Goal: Check status: Check status

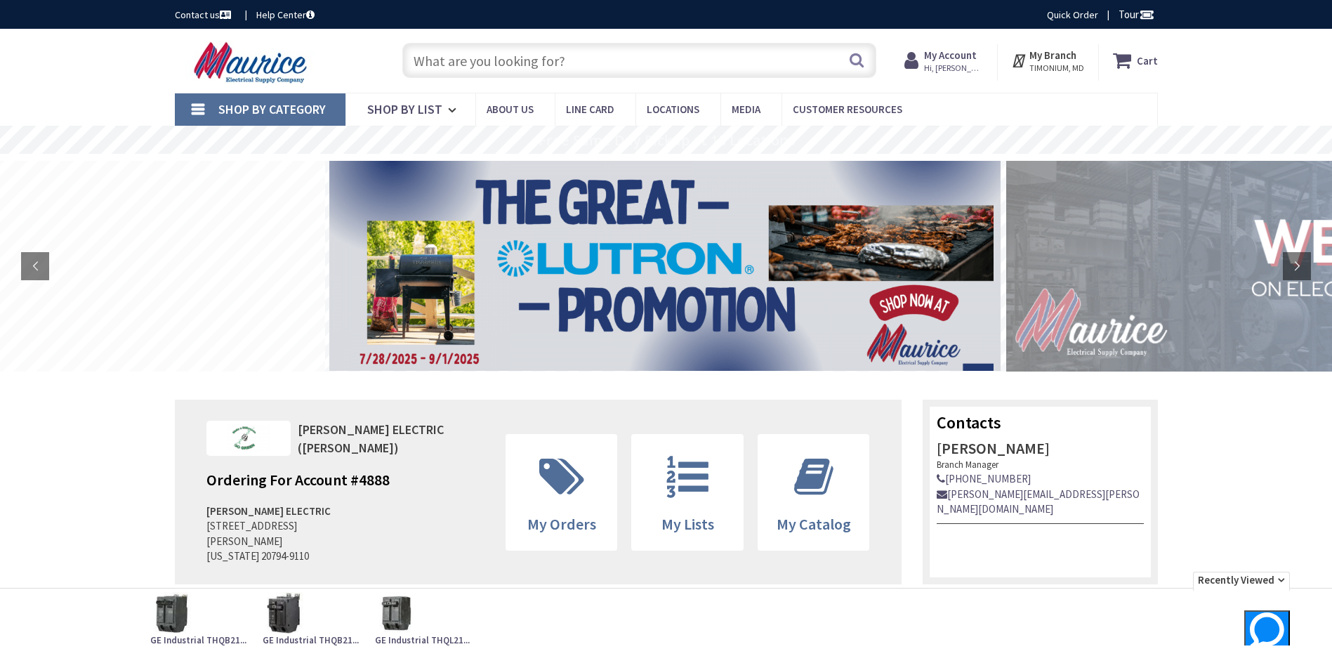
click at [940, 66] on span "Hi, [PERSON_NAME]" at bounding box center [954, 68] width 60 height 11
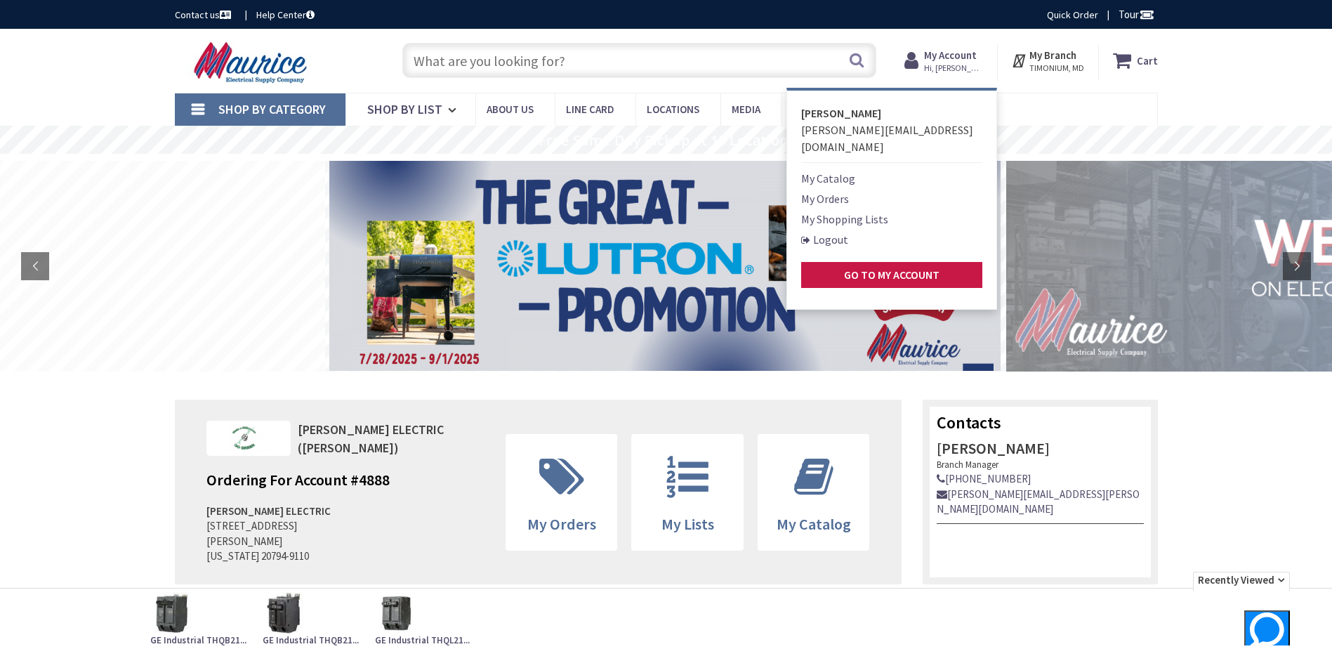
click at [843, 190] on link "My Orders" at bounding box center [825, 198] width 48 height 17
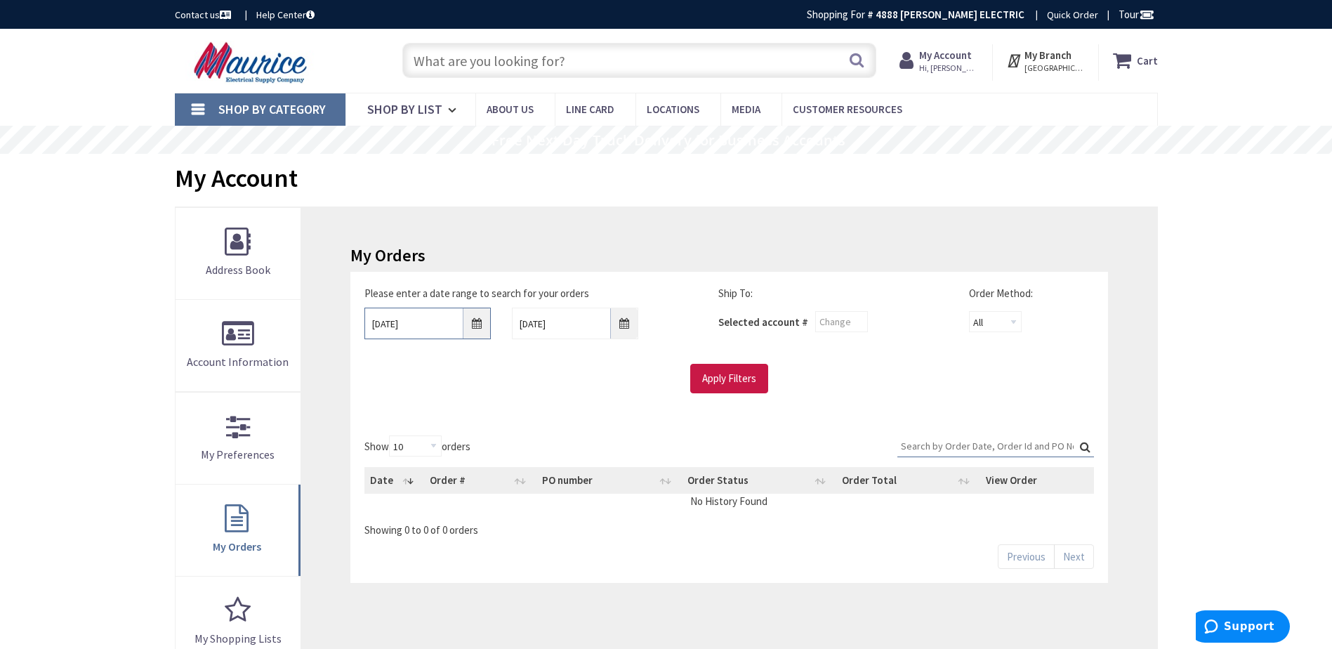
click at [445, 329] on input "[DATE]" at bounding box center [428, 324] width 126 height 32
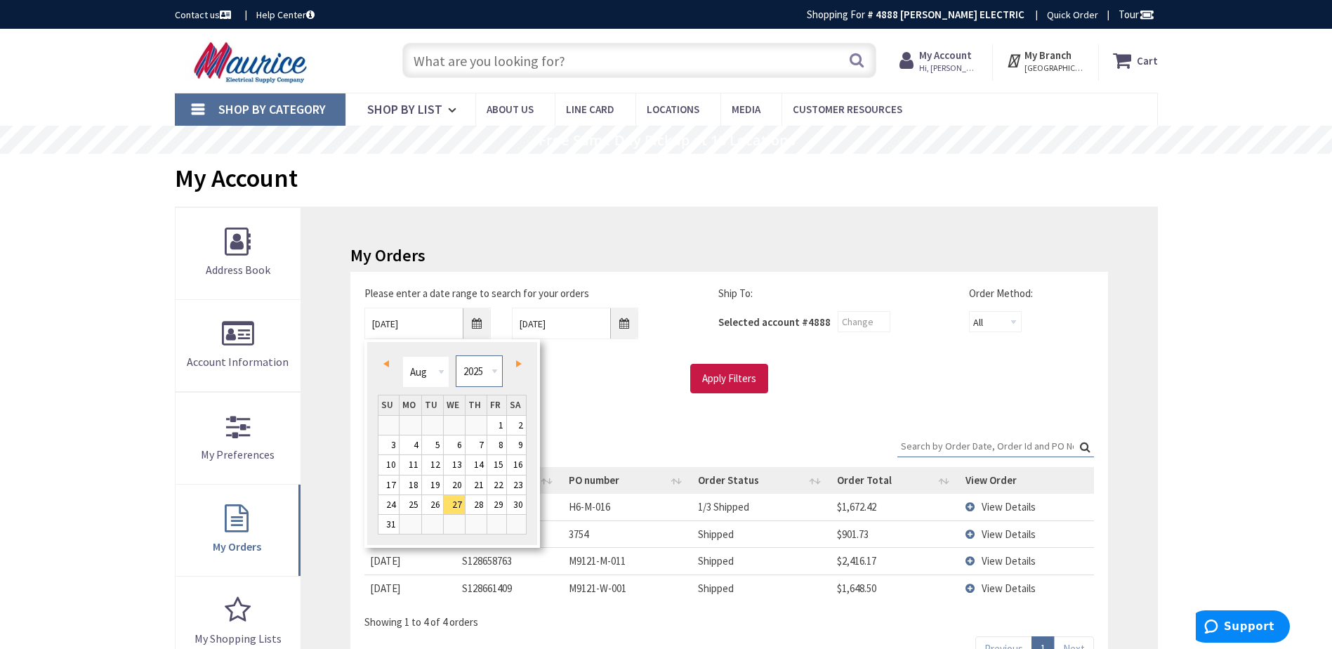
click at [494, 374] on select "1980 1981 1982 1983 1984 1985 1986 1987 1988 1989 1990 1991 1992 1993 1994 1995…" at bounding box center [479, 371] width 47 height 32
click at [447, 372] on select "Jan Feb Mar Apr May Jun [DATE] Aug Sep Oct Nov Dec" at bounding box center [425, 372] width 47 height 32
click at [407, 422] on link "2" at bounding box center [411, 425] width 22 height 19
type input "[DATE]"
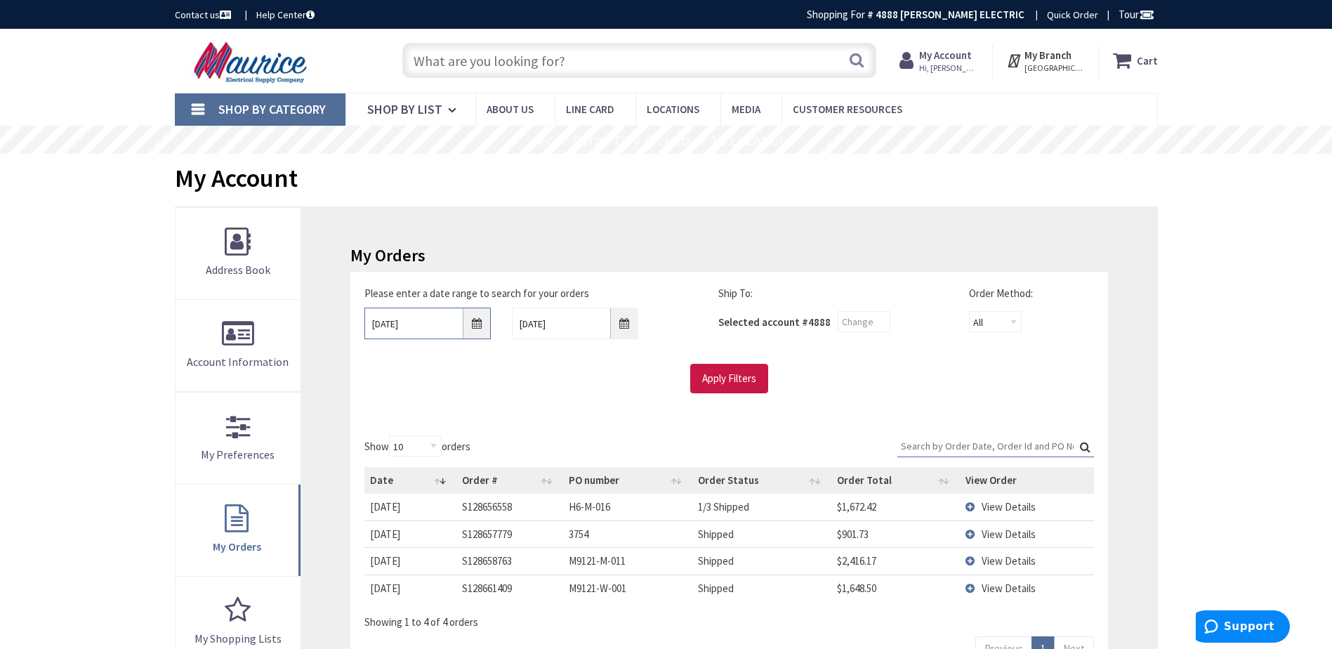
click at [445, 327] on input "[DATE]" at bounding box center [428, 324] width 126 height 32
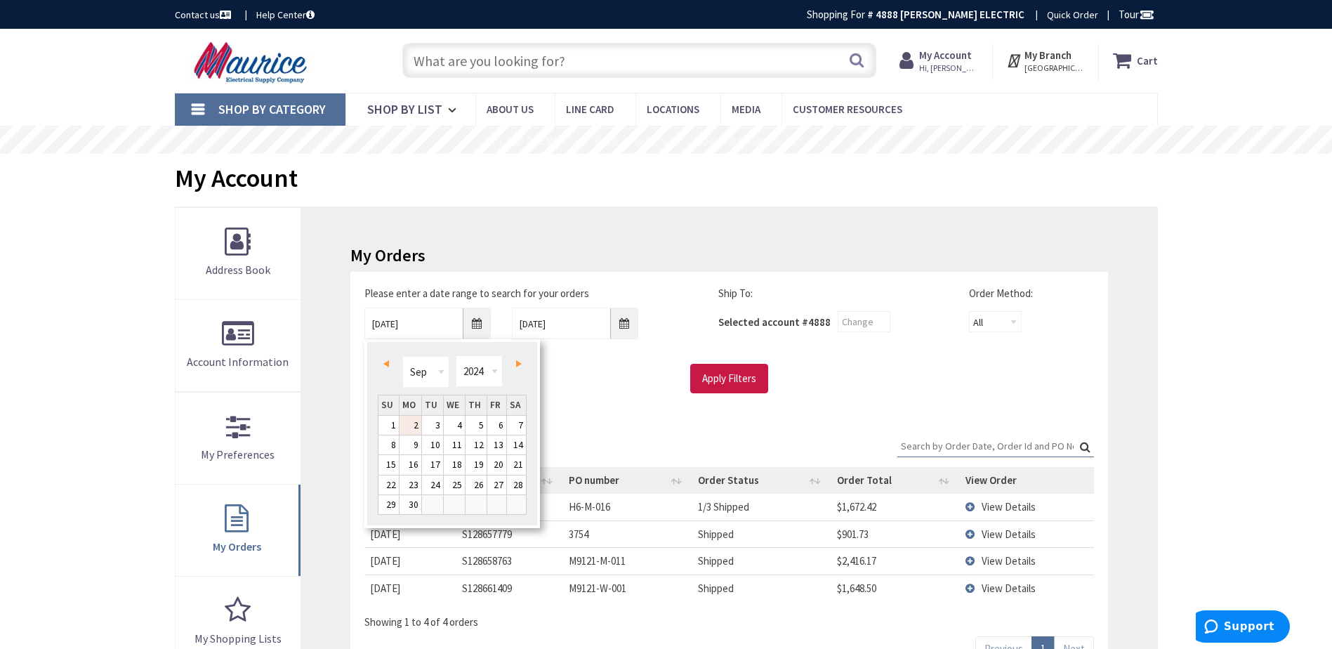
click at [418, 426] on link "2" at bounding box center [411, 425] width 22 height 19
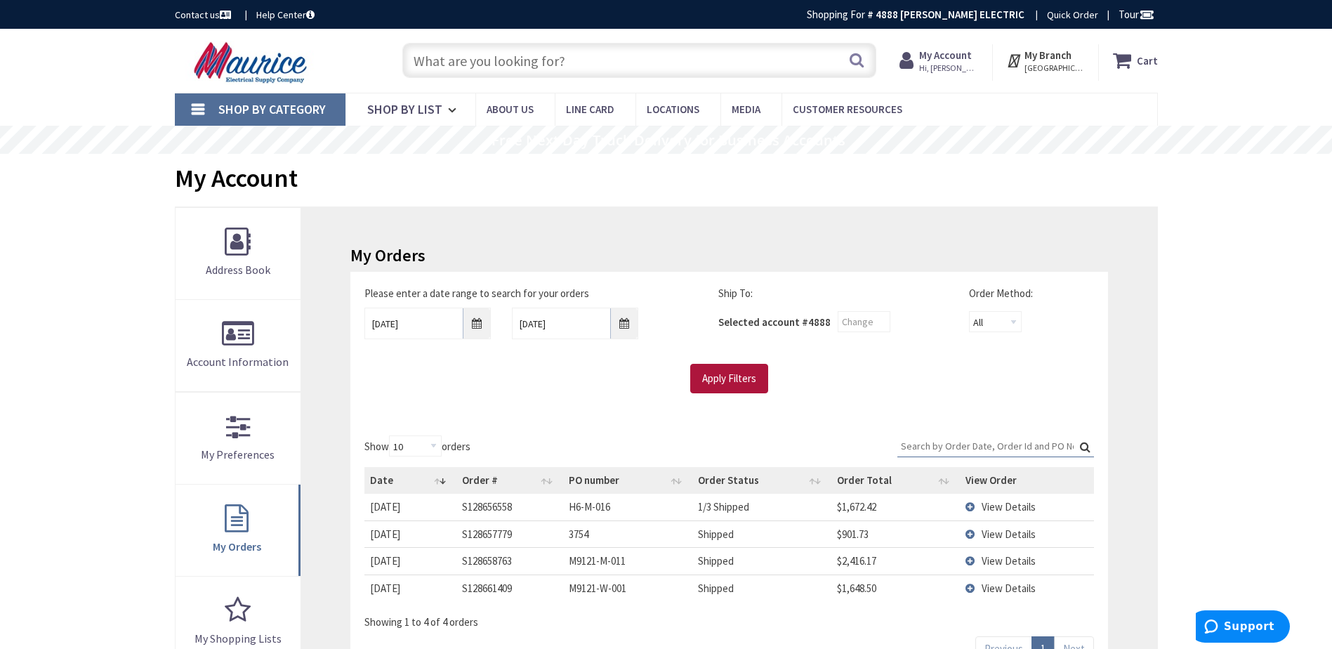
click at [714, 372] on input "Apply Filters" at bounding box center [729, 378] width 78 height 29
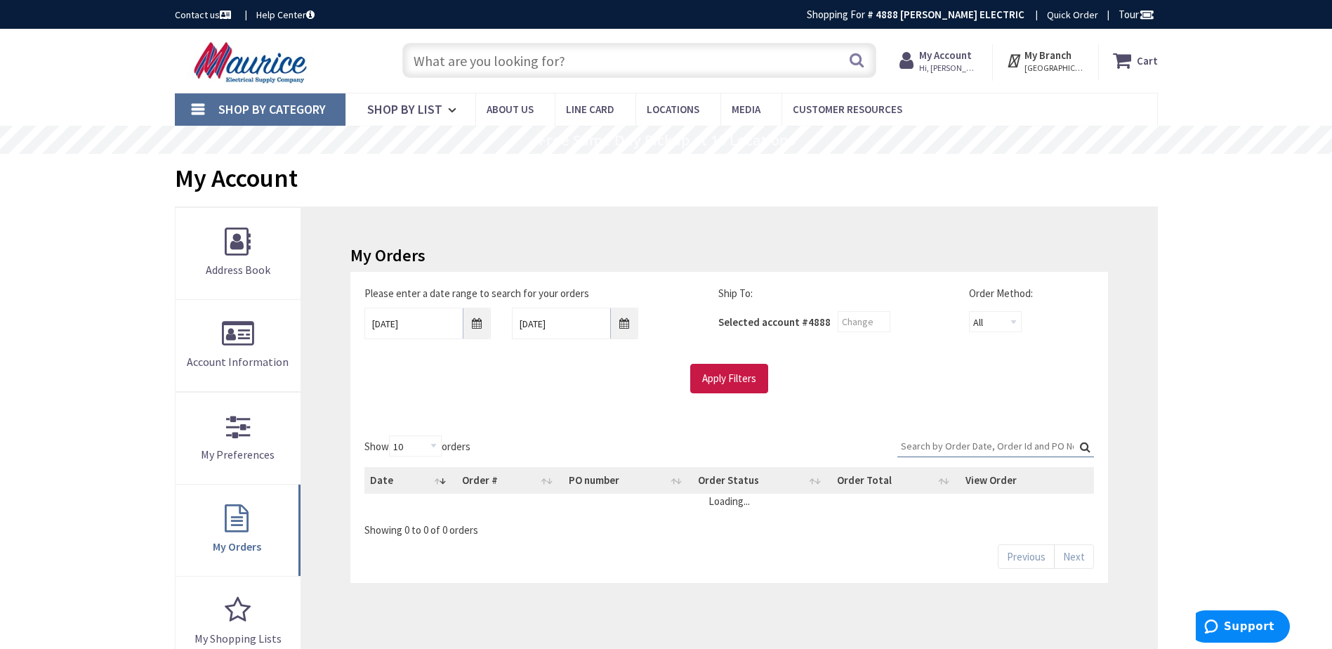
click at [986, 448] on input "Search:" at bounding box center [996, 445] width 197 height 21
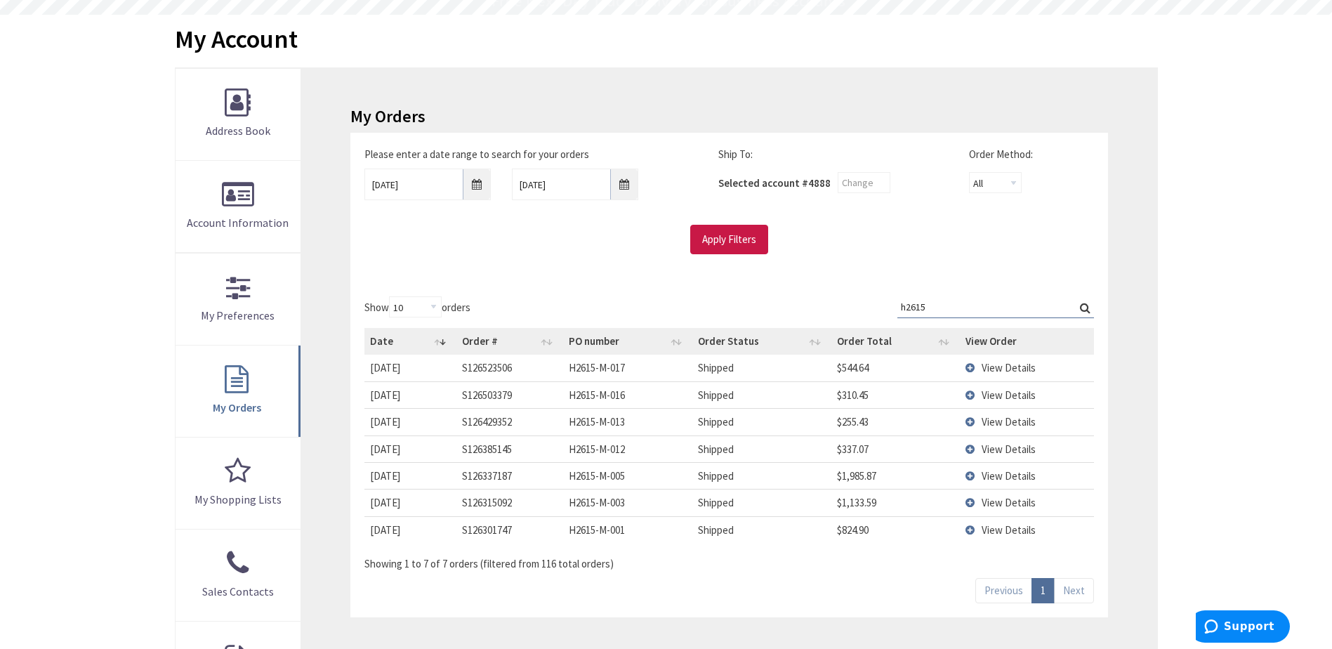
scroll to position [140, 0]
type input "h2615"
click at [989, 492] on td "View Details" at bounding box center [1027, 500] width 134 height 27
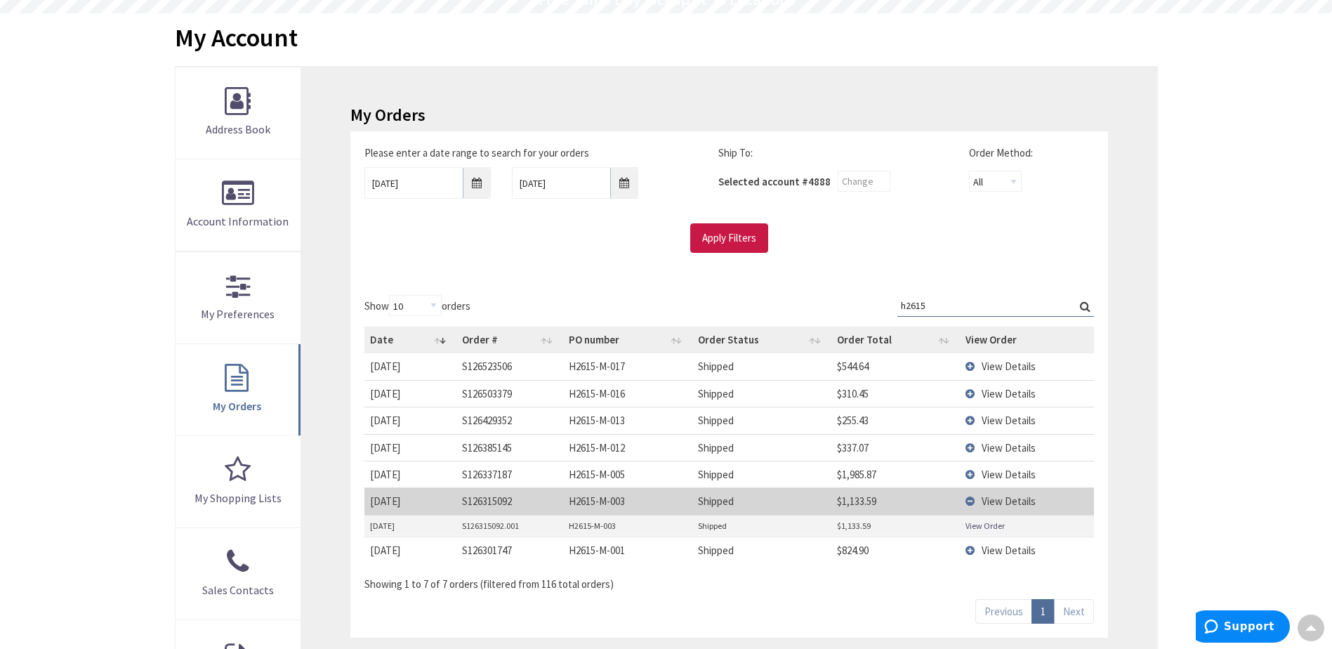
click at [1006, 421] on span "View Details" at bounding box center [1009, 420] width 54 height 13
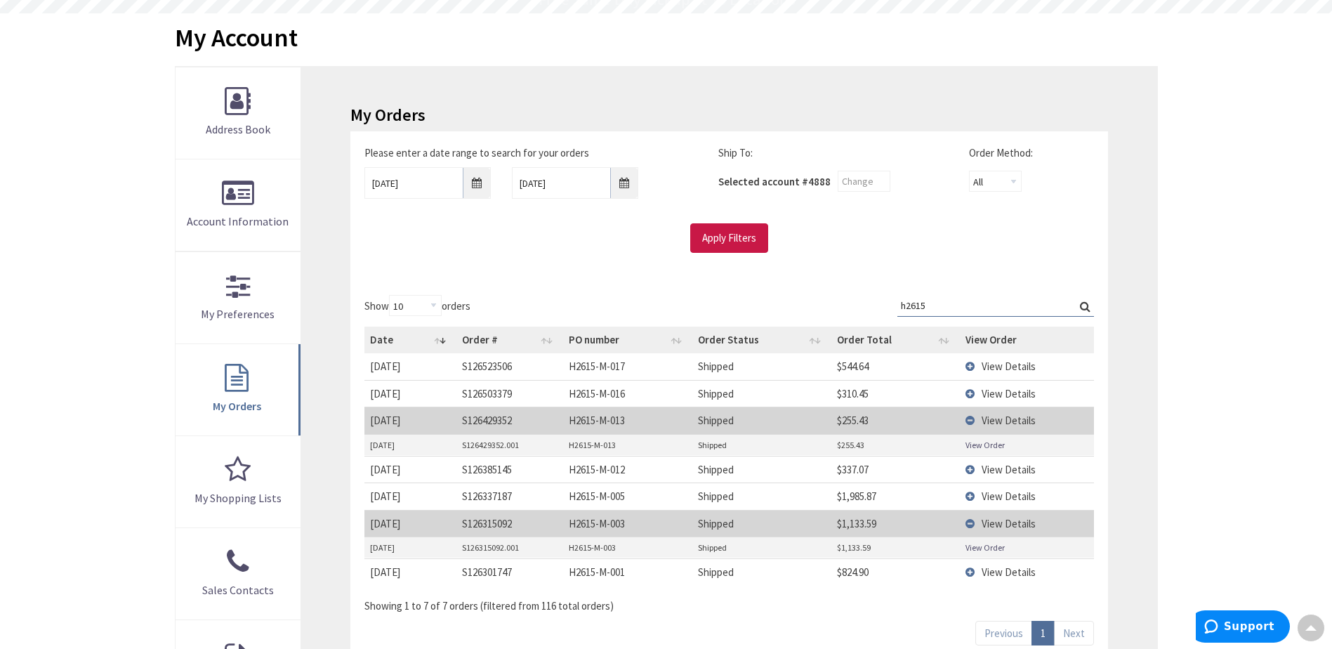
click at [1008, 422] on span "View Details" at bounding box center [1009, 420] width 54 height 13
